Goal: Find specific page/section: Find specific page/section

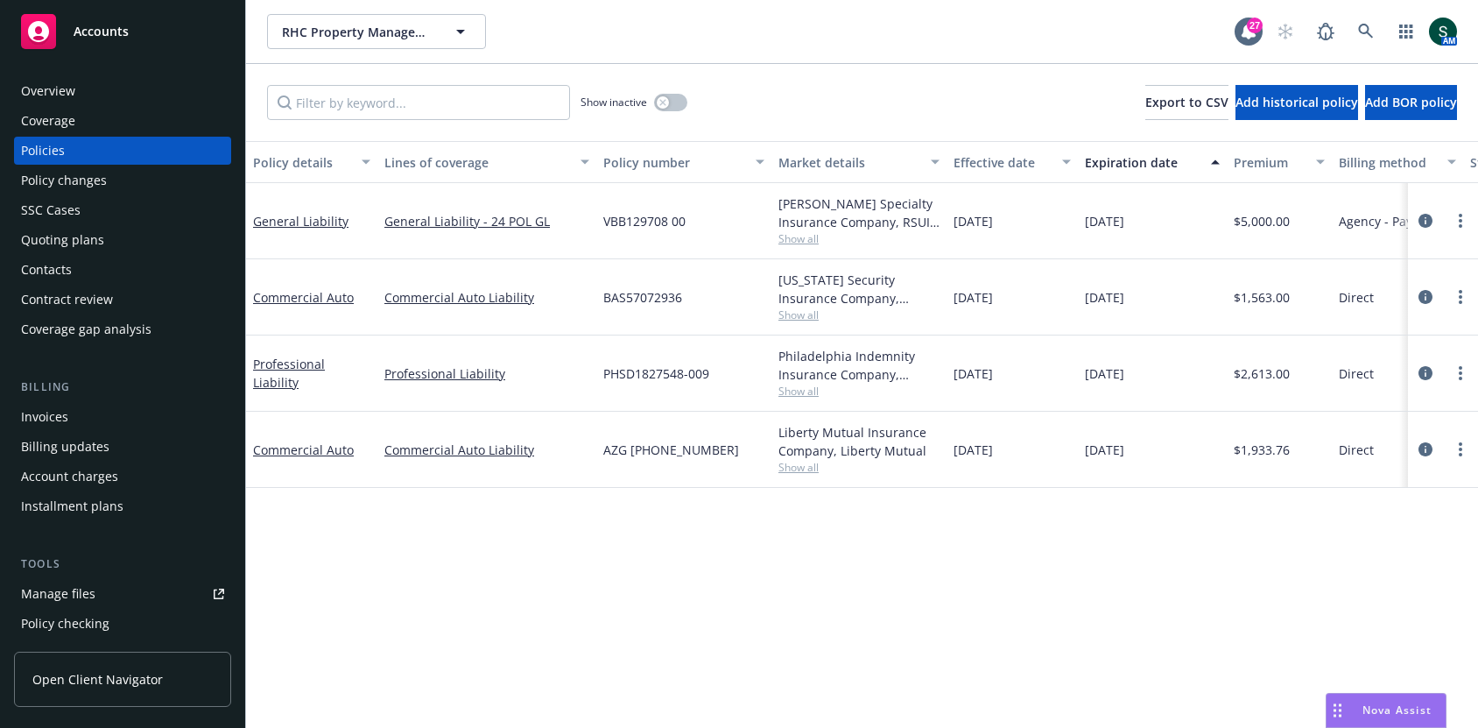
scroll to position [0, 39]
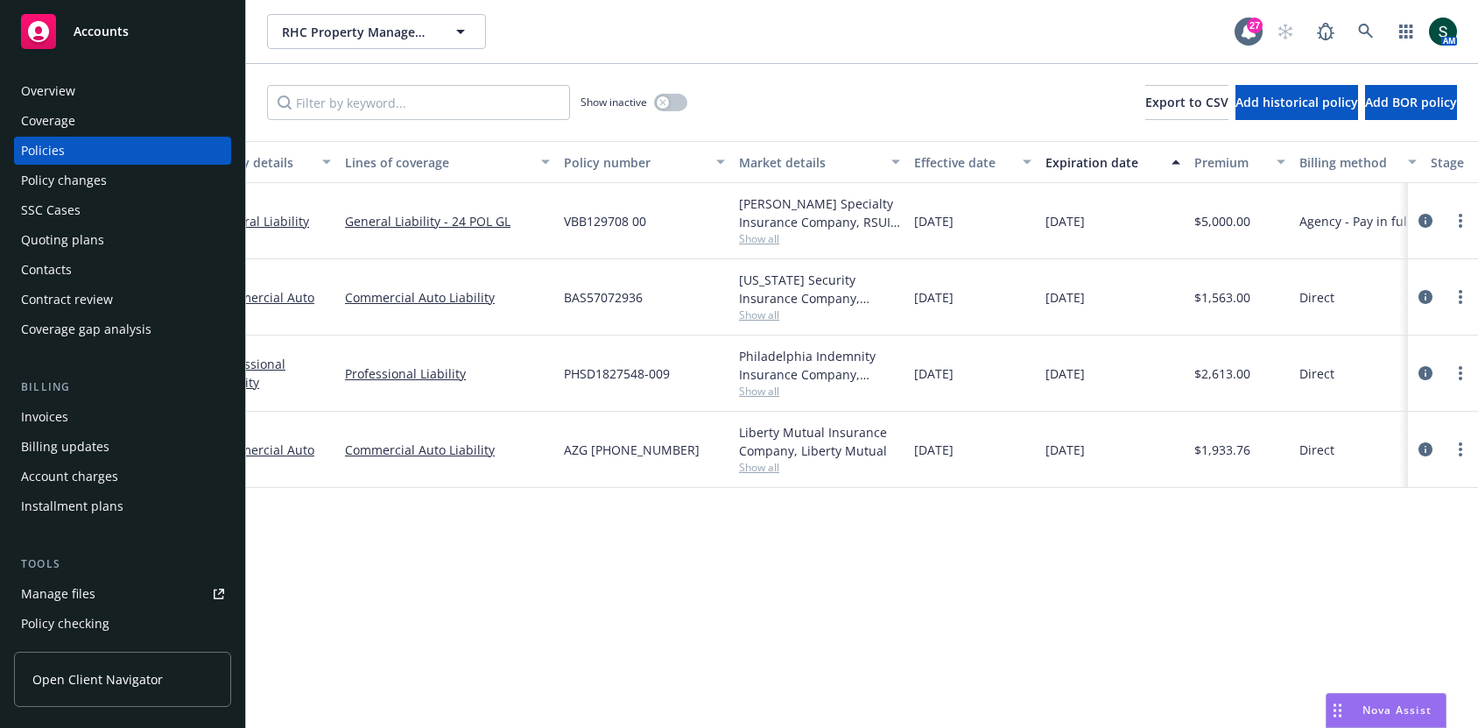
click at [82, 98] on div "Overview" at bounding box center [122, 91] width 203 height 28
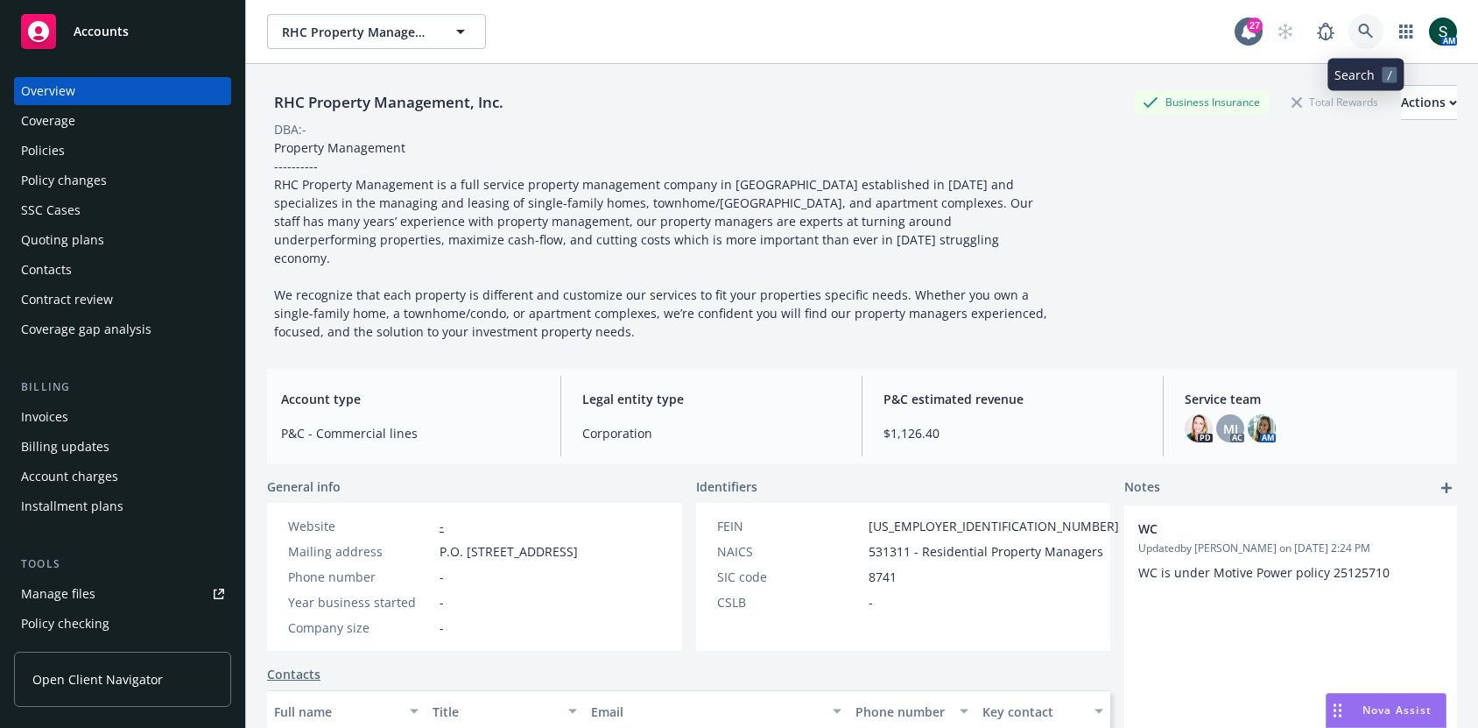
click at [1359, 30] on icon at bounding box center [1365, 31] width 15 height 15
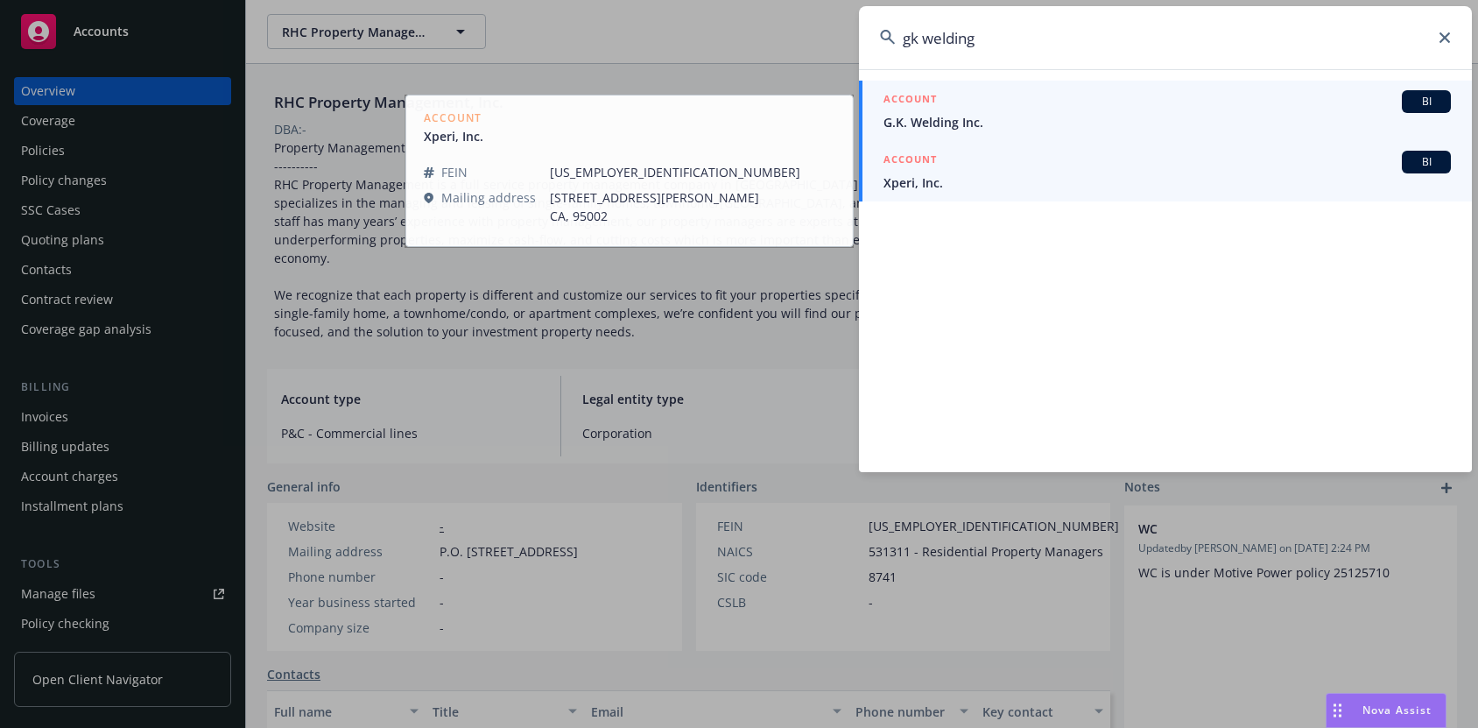
type input "gk welding"
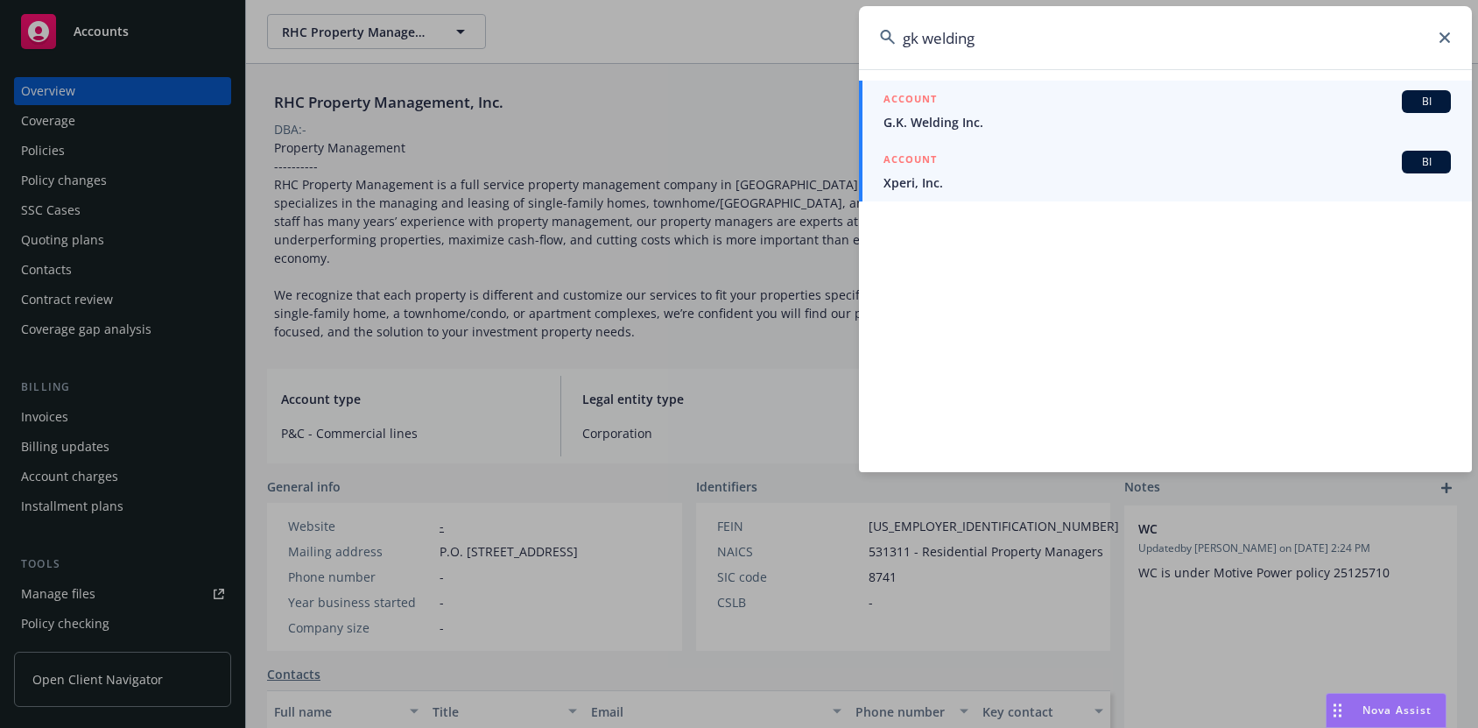
click at [982, 121] on span "G.K. Welding Inc." at bounding box center [1166, 122] width 567 height 18
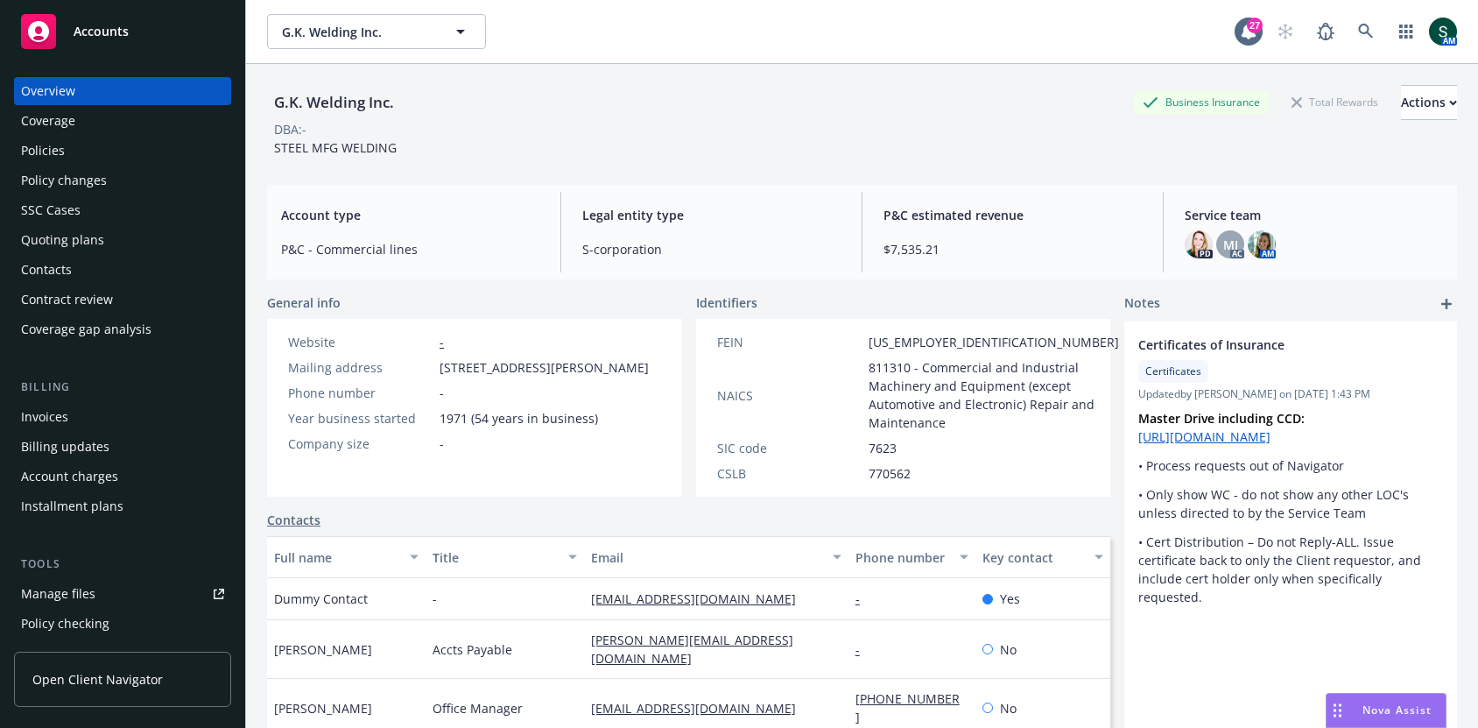
click at [74, 137] on div "Policies" at bounding box center [122, 151] width 203 height 28
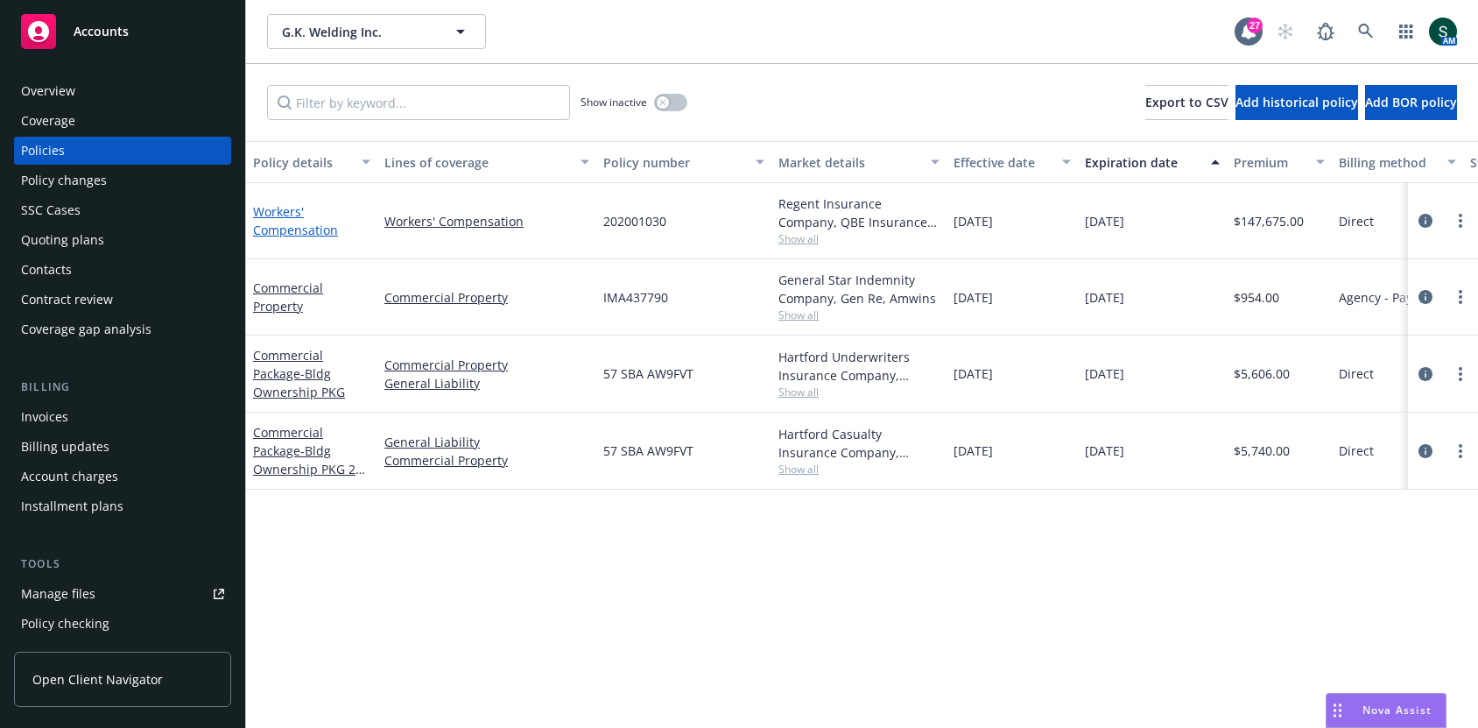
click at [265, 227] on link "Workers' Compensation" at bounding box center [295, 220] width 85 height 35
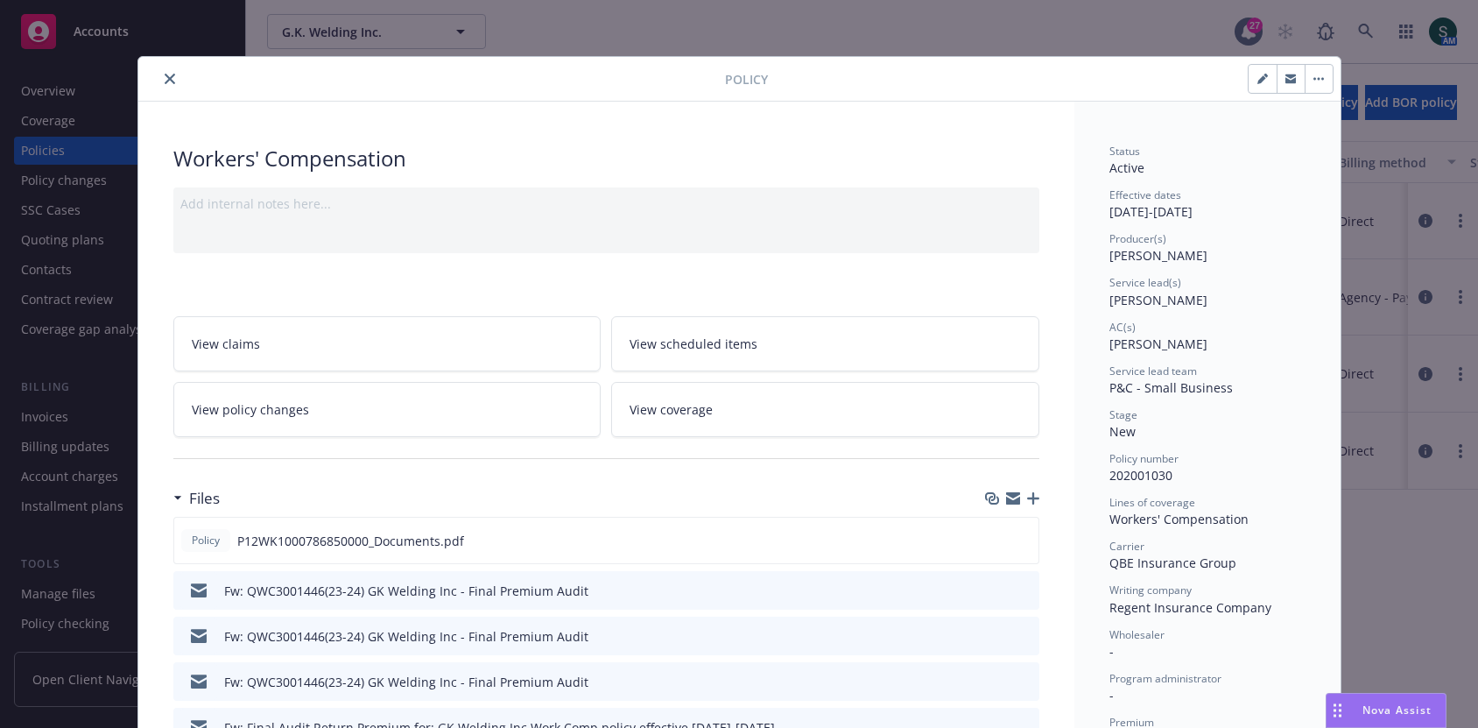
click at [170, 78] on icon "close" at bounding box center [170, 79] width 11 height 11
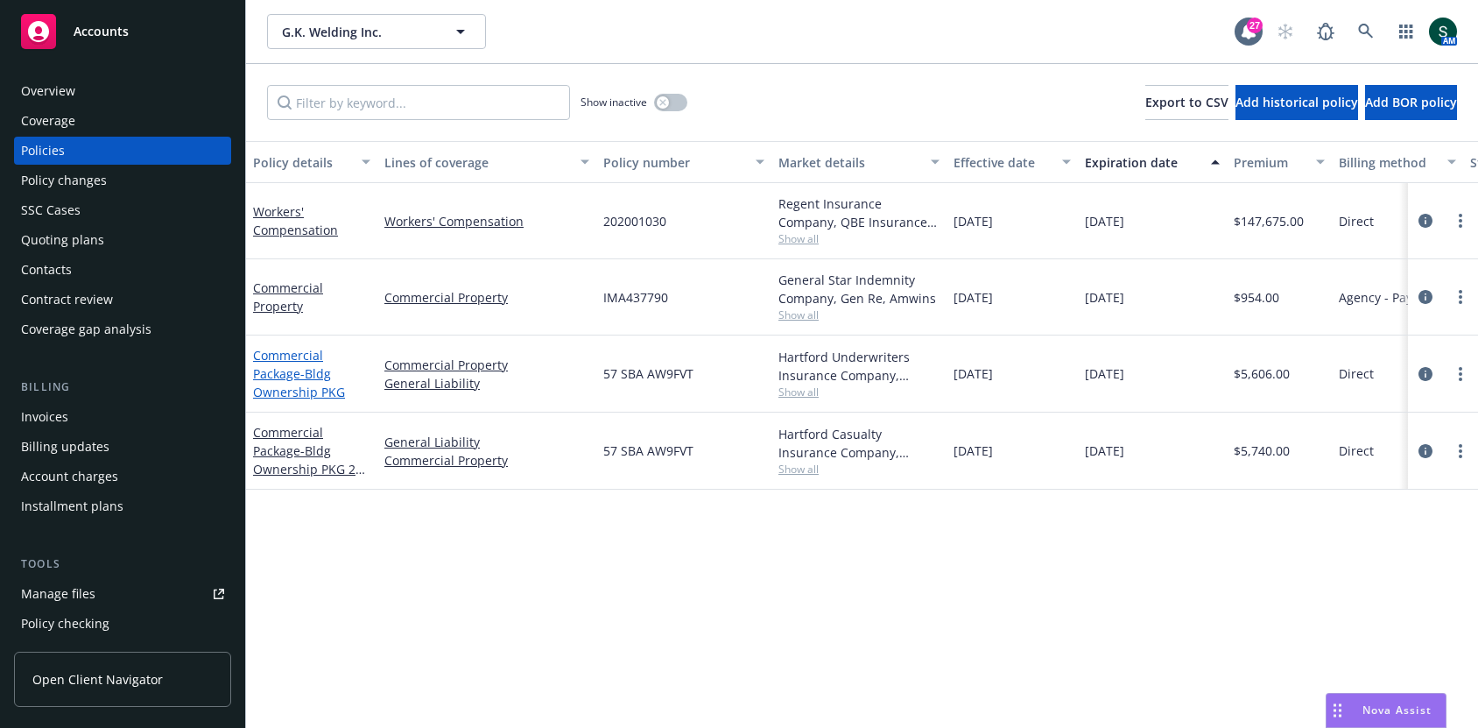
click at [278, 365] on link "Commercial Package - Bldg Ownership PKG" at bounding box center [299, 373] width 92 height 53
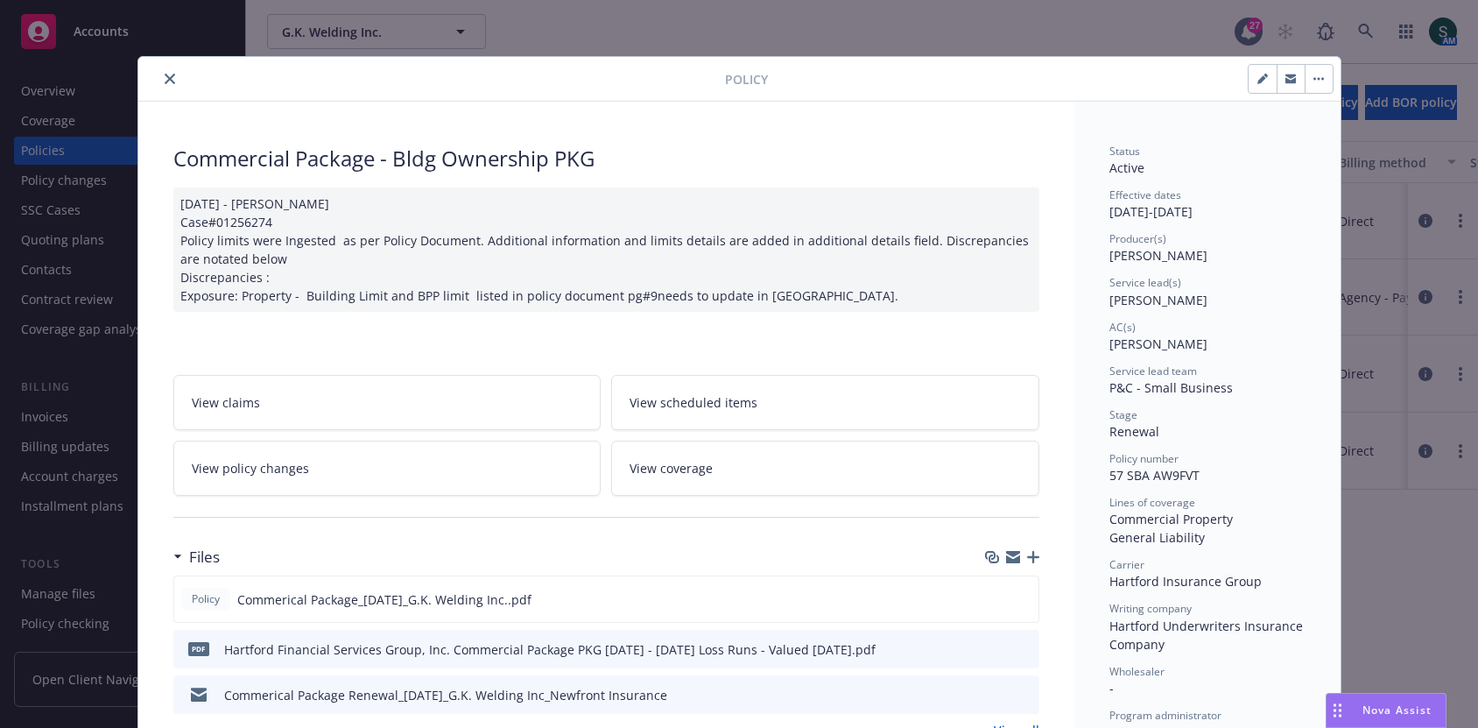
click at [175, 82] on button "close" at bounding box center [169, 78] width 21 height 21
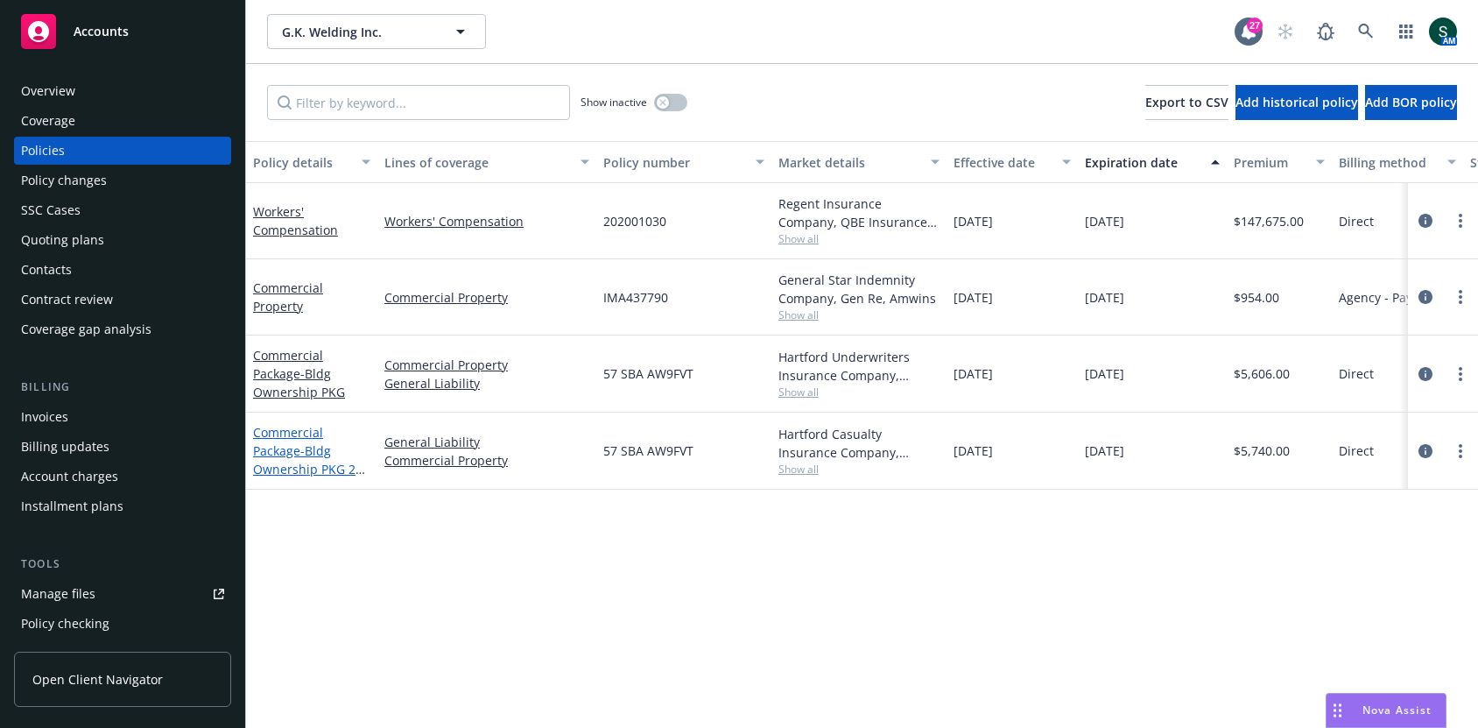
click at [288, 453] on link "Commercial Package - Bldg Ownership PKG 25-26" at bounding box center [310, 460] width 114 height 72
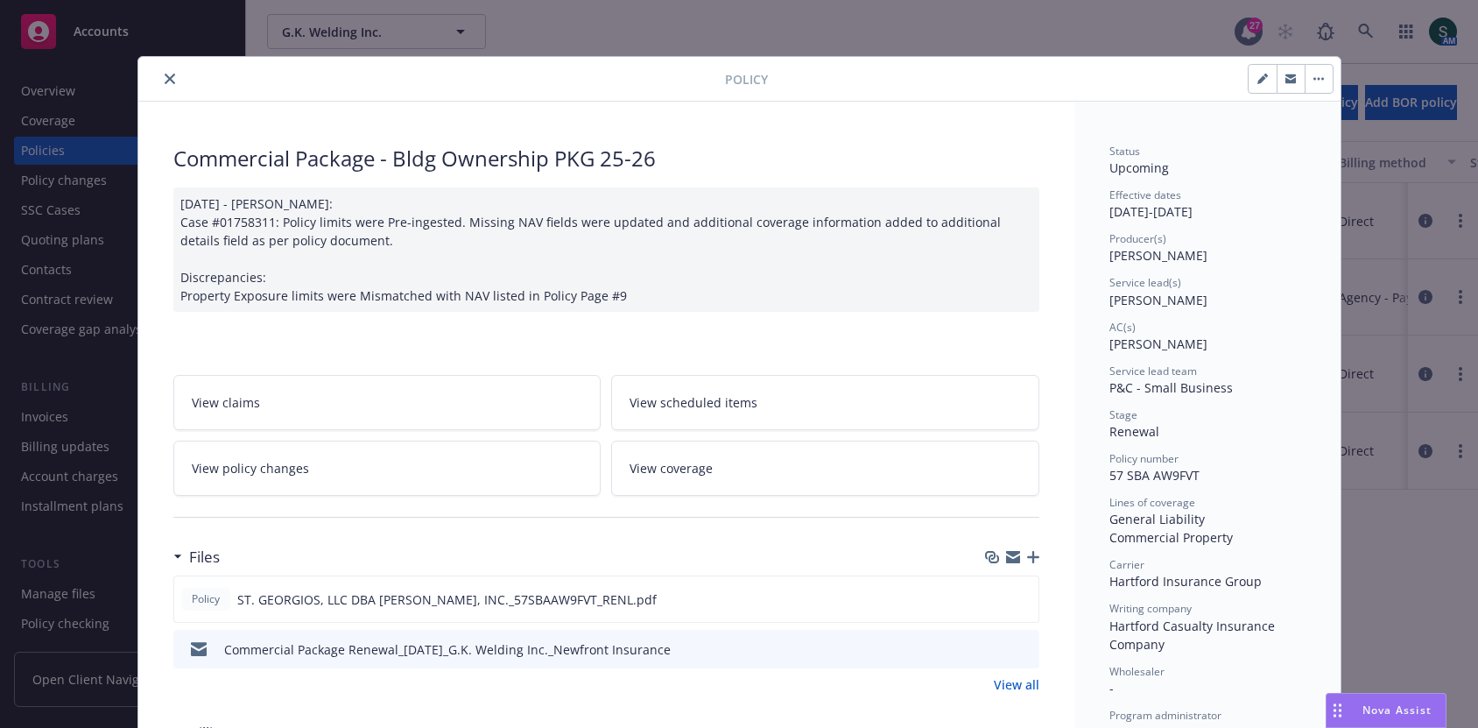
click at [186, 85] on div at bounding box center [435, 78] width 580 height 21
click at [167, 83] on button "close" at bounding box center [169, 78] width 21 height 21
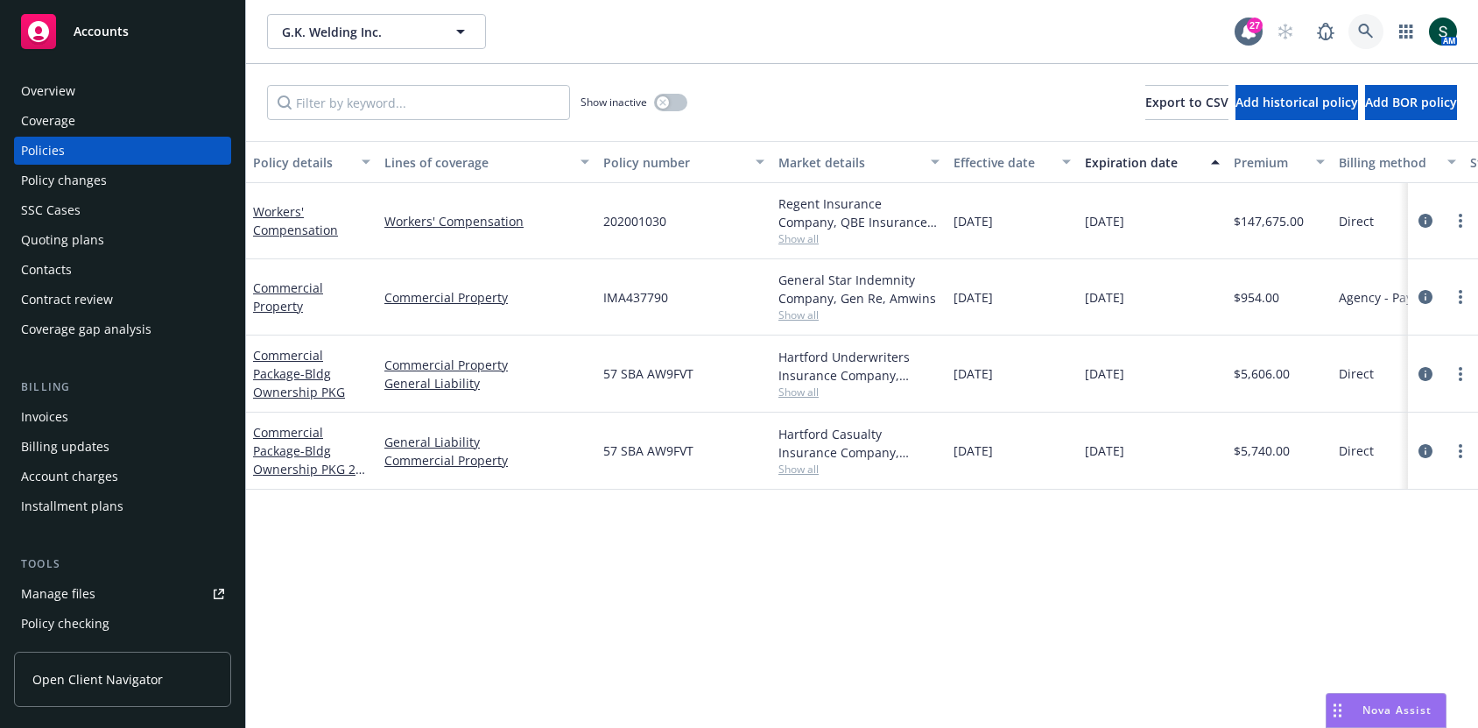
click at [1370, 26] on icon at bounding box center [1366, 32] width 16 height 16
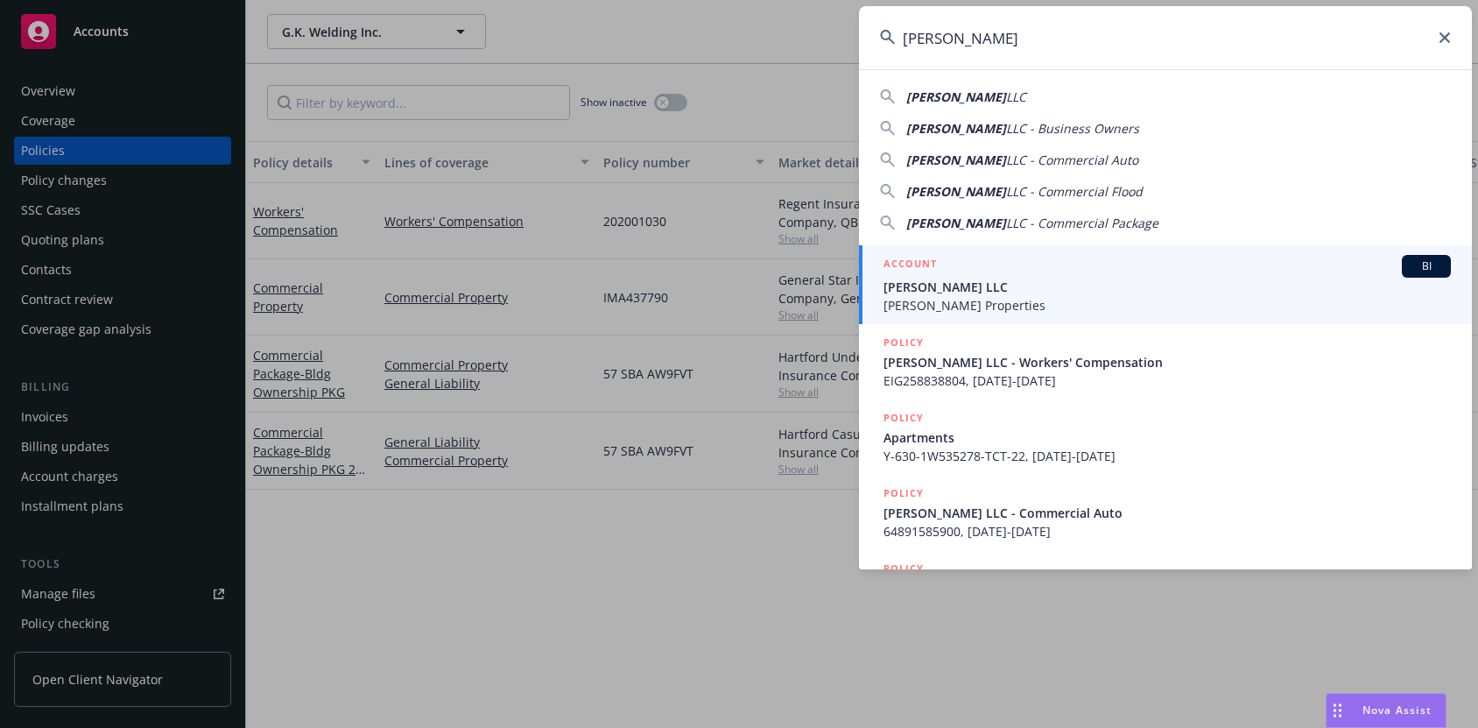
type input "[PERSON_NAME]"
click at [959, 274] on div "ACCOUNT BI" at bounding box center [1166, 266] width 567 height 23
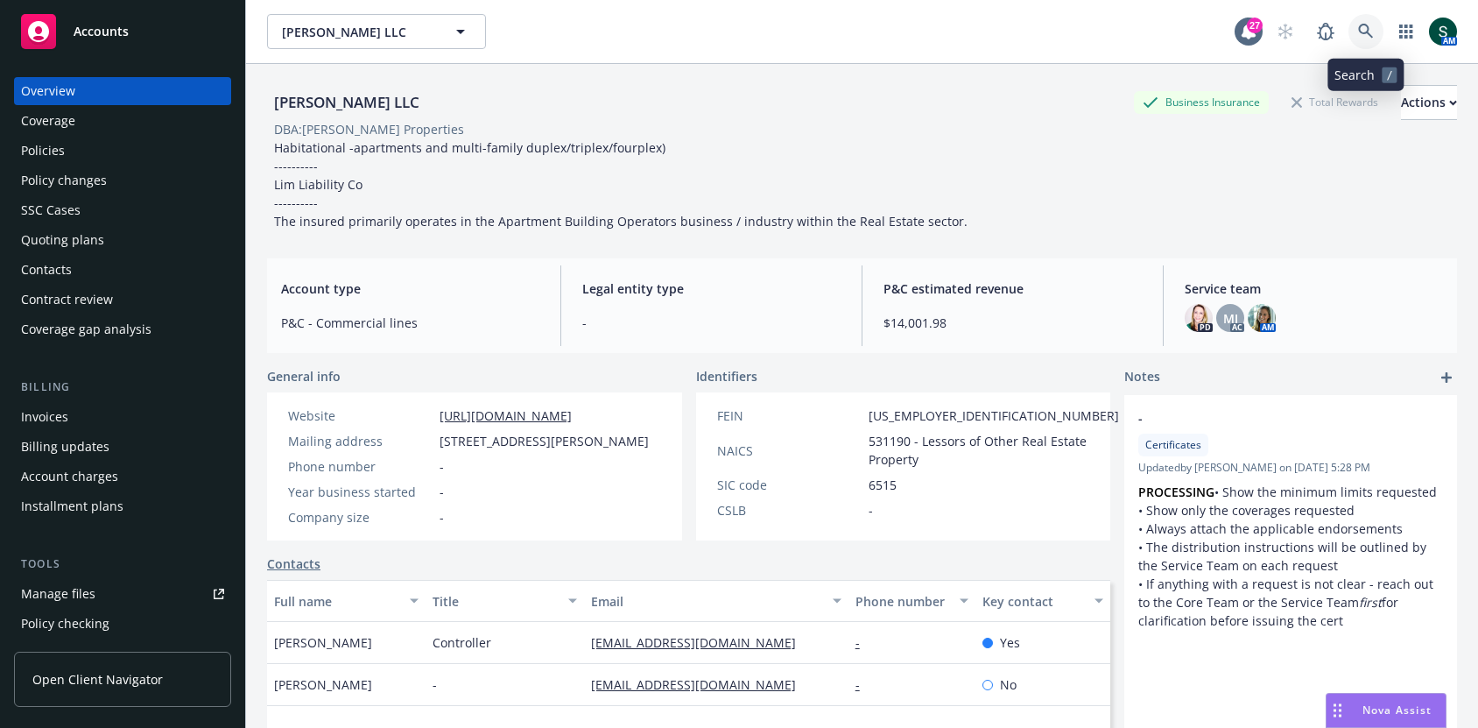
click at [1362, 30] on icon at bounding box center [1366, 32] width 16 height 16
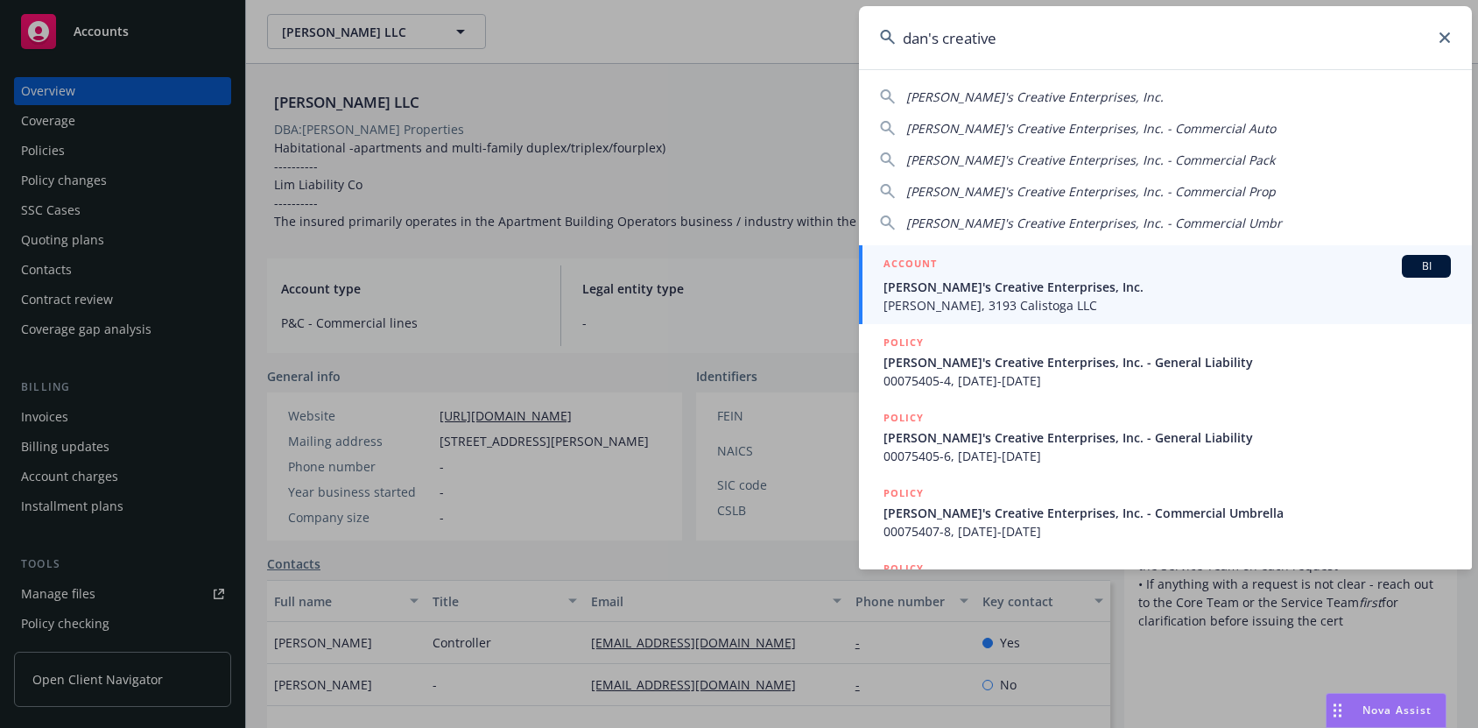
type input "dan's creative"
click at [1096, 292] on span "[PERSON_NAME]'s Creative Enterprises, Inc." at bounding box center [1166, 287] width 567 height 18
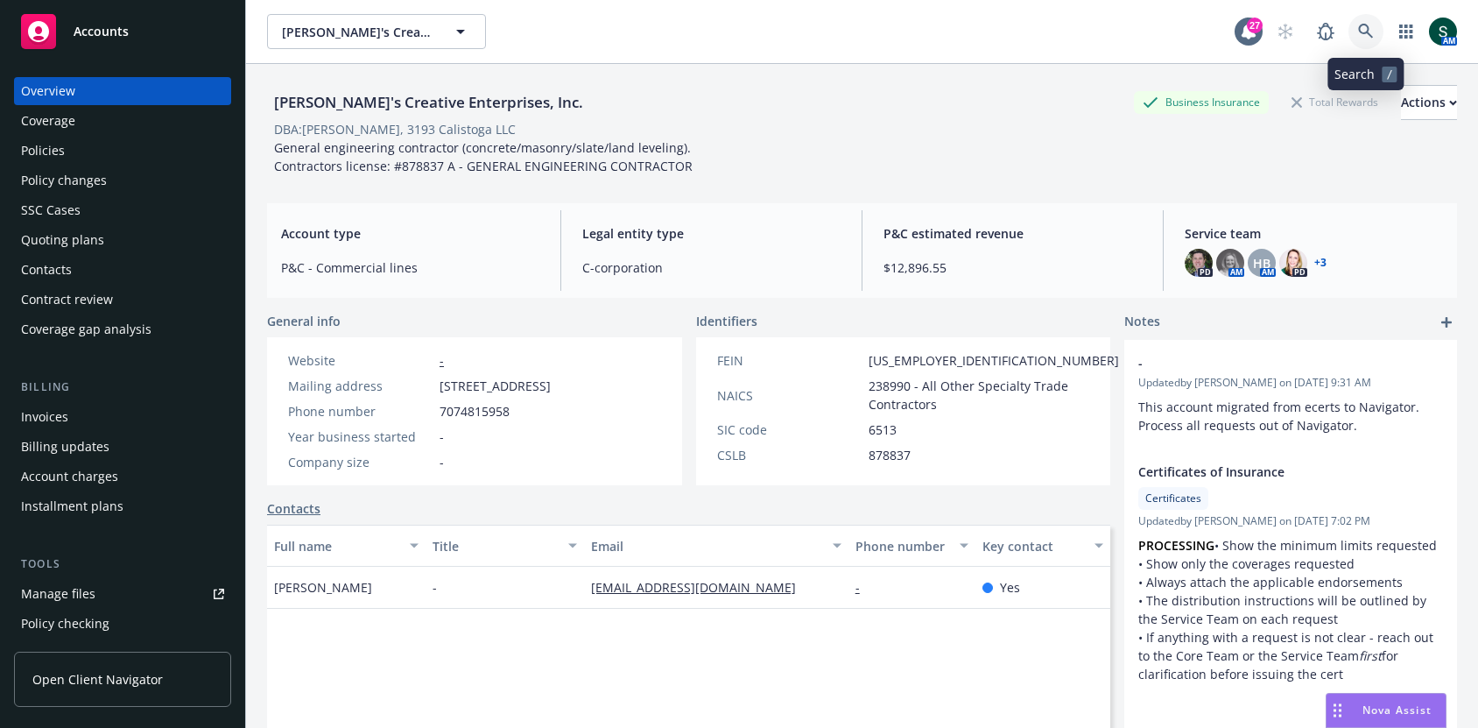
click at [1363, 32] on icon at bounding box center [1365, 31] width 15 height 15
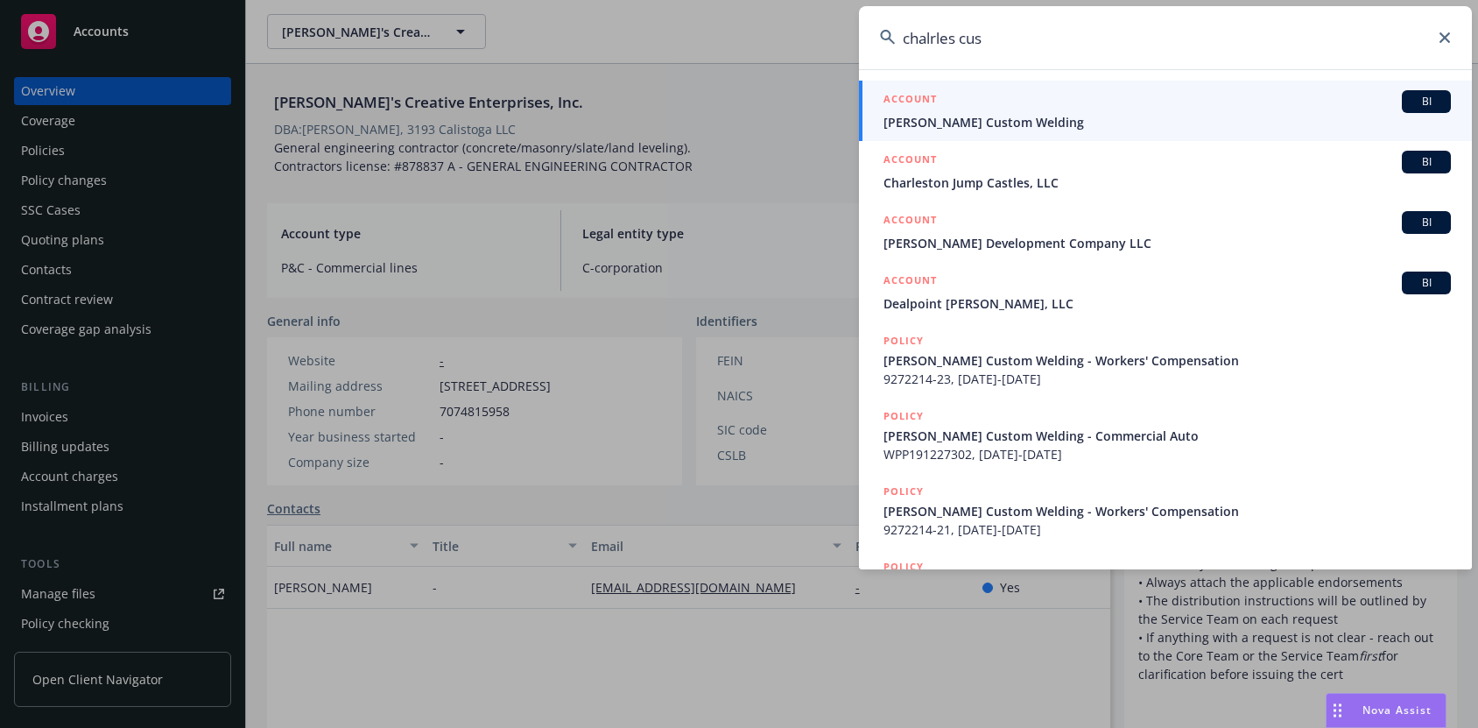
type input "chalrles cus"
click at [1165, 81] on link "ACCOUNT BI [PERSON_NAME] Custom Welding" at bounding box center [1165, 111] width 613 height 60
